Goal: Task Accomplishment & Management: Use online tool/utility

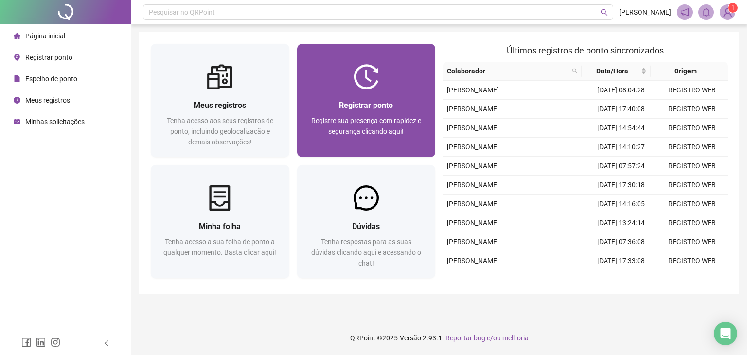
click at [345, 94] on div "Registrar ponto Registre sua presença com rapidez e segurança clicando aqui!" at bounding box center [366, 123] width 139 height 68
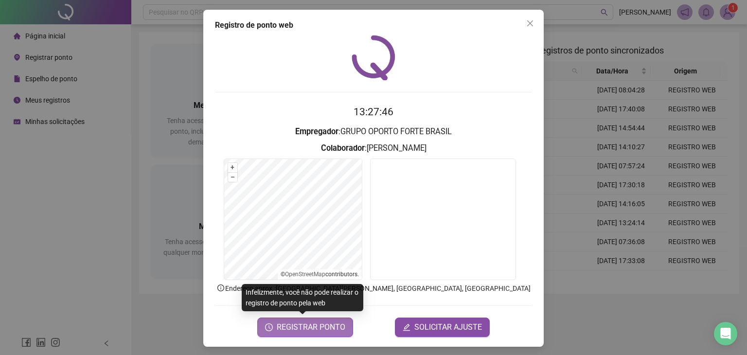
click at [289, 331] on span "REGISTRAR PONTO" at bounding box center [311, 327] width 69 height 12
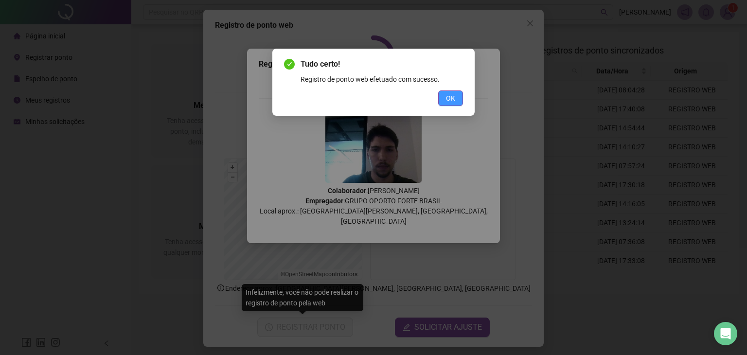
click at [449, 100] on span "OK" at bounding box center [450, 98] width 9 height 11
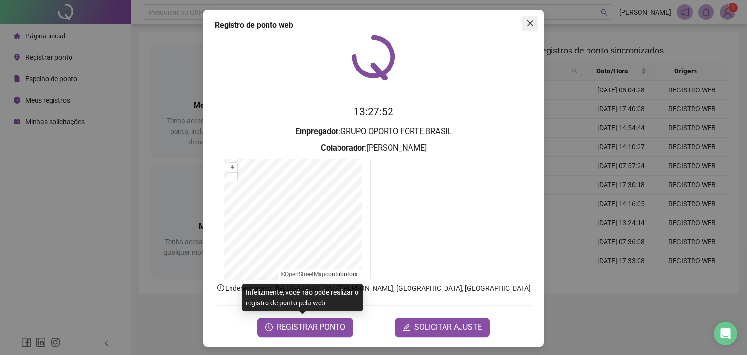
click at [522, 29] on button "Close" at bounding box center [530, 24] width 16 height 16
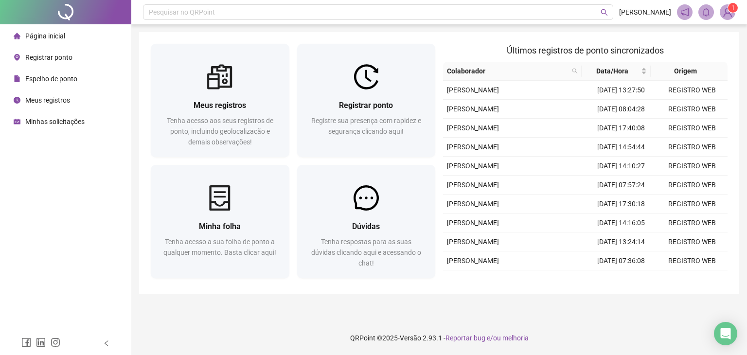
click at [70, 194] on div "Página inicial Registrar ponto Espelho de ponto Meus registros Minhas solicitaç…" at bounding box center [65, 166] width 131 height 332
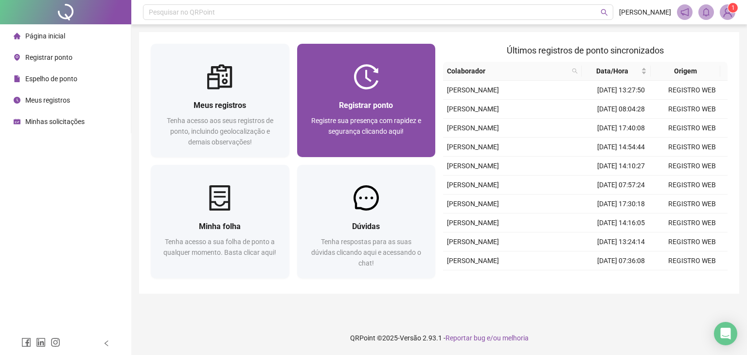
click at [352, 98] on div "Registrar ponto Registre sua presença com rapidez e segurança clicando aqui!" at bounding box center [366, 123] width 139 height 68
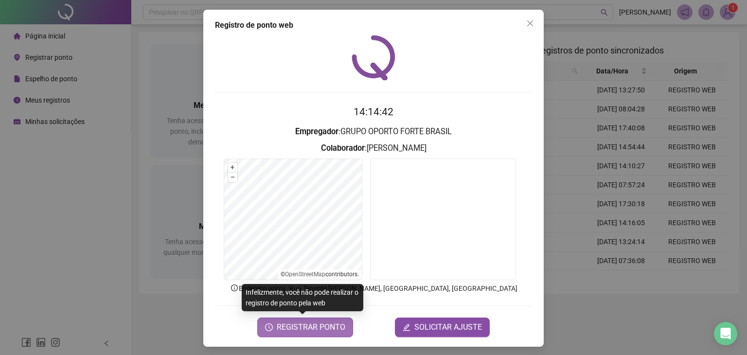
click at [319, 327] on span "REGISTRAR PONTO" at bounding box center [311, 327] width 69 height 12
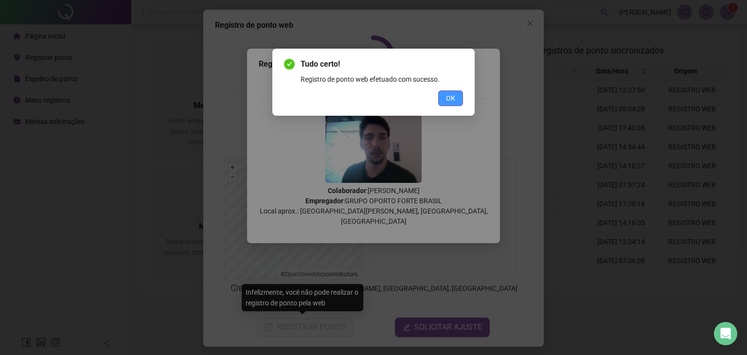
click at [447, 98] on span "OK" at bounding box center [450, 98] width 9 height 11
click at [447, 98] on div "Tudo certo! Registro de ponto web efetuado com sucesso. OK" at bounding box center [373, 177] width 747 height 355
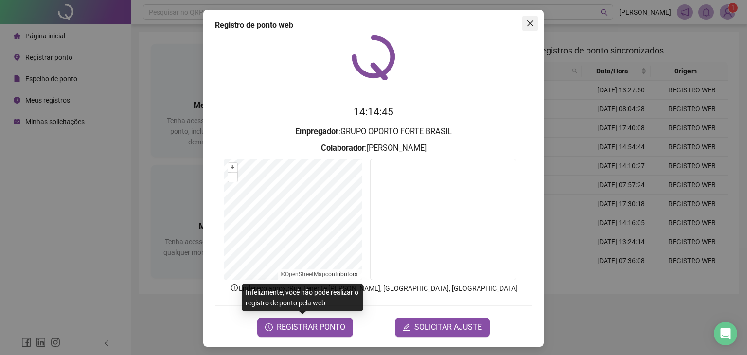
click at [527, 23] on icon "close" at bounding box center [530, 23] width 6 height 6
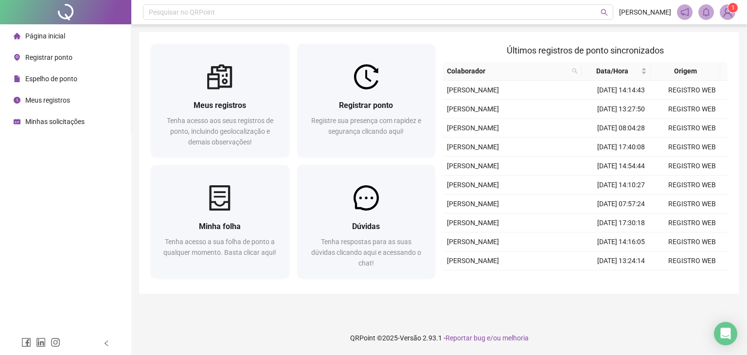
click at [467, 34] on div "Meus registros Tenha acesso aos seus registros de ponto, incluindo geolocalizaç…" at bounding box center [439, 163] width 600 height 262
